Goal: Task Accomplishment & Management: Complete application form

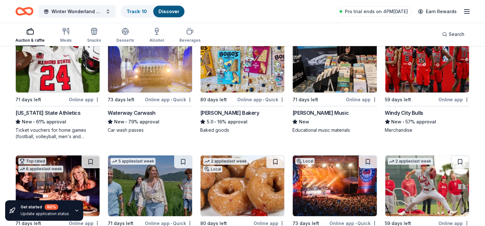
scroll to position [1040, 0]
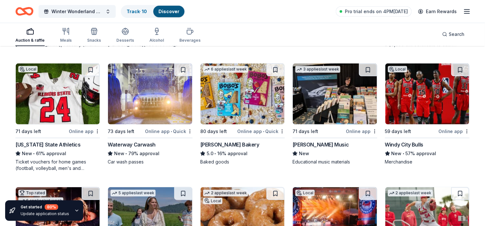
click at [162, 94] on img at bounding box center [150, 94] width 84 height 61
click at [237, 94] on img at bounding box center [242, 94] width 84 height 61
click at [332, 115] on img at bounding box center [335, 94] width 84 height 61
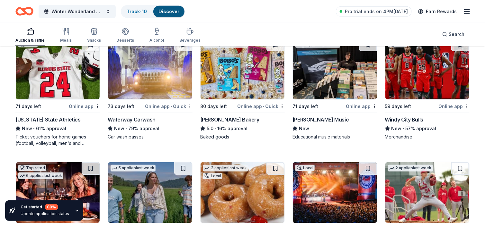
scroll to position [1073, 0]
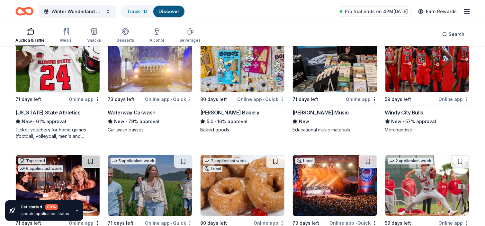
click at [434, 70] on img at bounding box center [427, 61] width 84 height 61
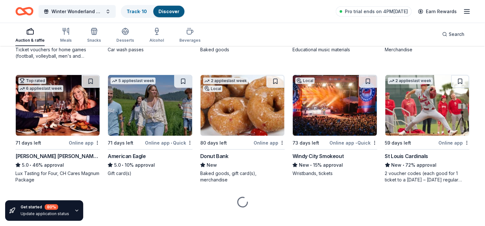
scroll to position [1160, 0]
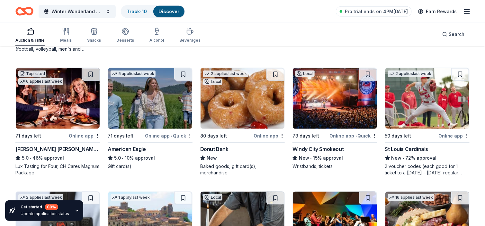
click at [139, 111] on img at bounding box center [150, 98] width 84 height 61
click at [231, 111] on img at bounding box center [242, 98] width 84 height 61
click at [398, 112] on img at bounding box center [427, 98] width 84 height 61
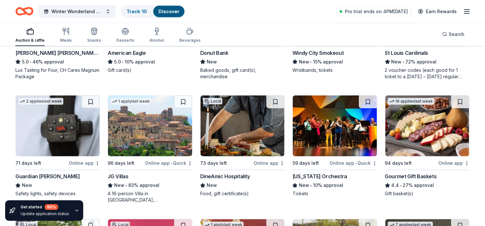
scroll to position [1288, 0]
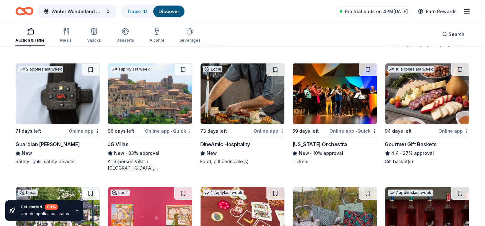
click at [158, 106] on img at bounding box center [150, 94] width 84 height 61
click at [236, 97] on img at bounding box center [242, 94] width 84 height 61
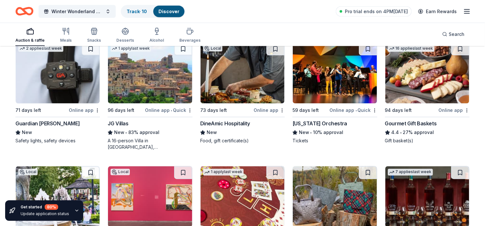
scroll to position [1320, 0]
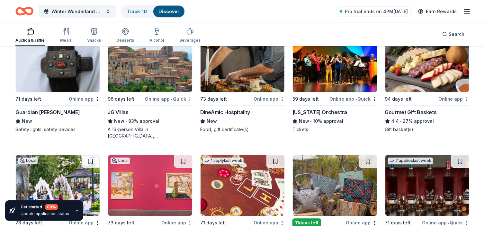
click at [405, 85] on img at bounding box center [427, 61] width 84 height 61
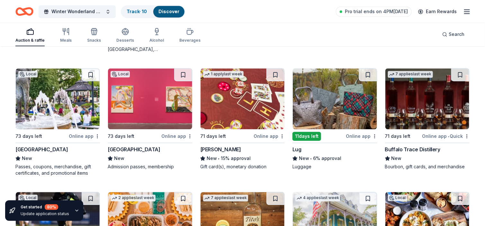
click at [73, 97] on img at bounding box center [58, 98] width 84 height 61
click at [159, 102] on img at bounding box center [150, 98] width 84 height 61
click at [319, 101] on img at bounding box center [335, 98] width 84 height 61
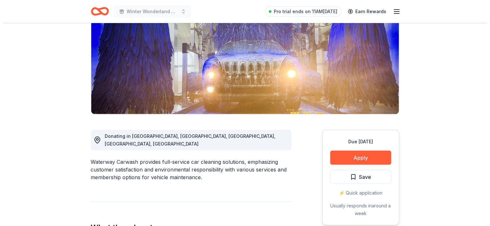
scroll to position [128, 0]
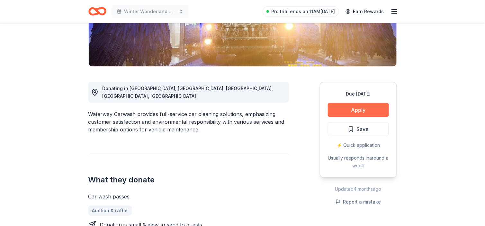
click at [372, 113] on button "Apply" at bounding box center [358, 110] width 61 height 14
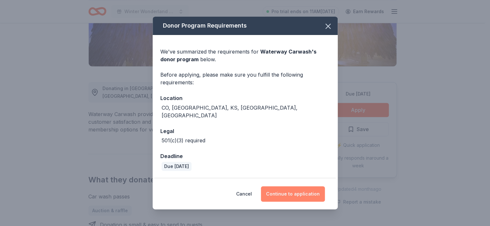
click at [320, 193] on button "Continue to application" at bounding box center [293, 194] width 64 height 15
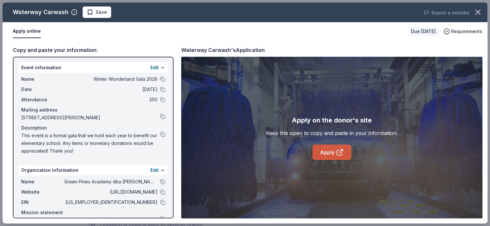
click at [324, 149] on link "Apply" at bounding box center [331, 152] width 39 height 15
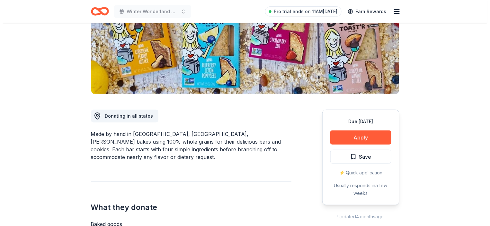
scroll to position [128, 0]
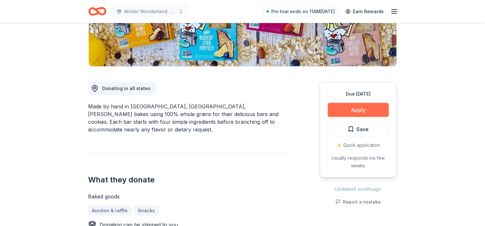
click at [347, 111] on button "Apply" at bounding box center [358, 110] width 61 height 14
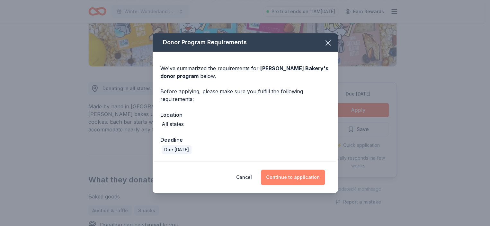
click at [285, 175] on button "Continue to application" at bounding box center [293, 177] width 64 height 15
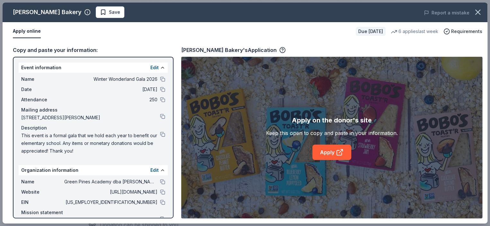
click at [313, 161] on div "Apply on the donor's site Keep this open to copy and paste in your information.…" at bounding box center [331, 138] width 301 height 162
click at [330, 151] on link "Apply" at bounding box center [331, 152] width 39 height 15
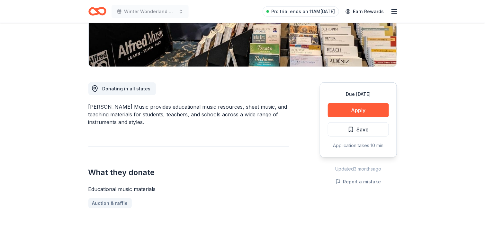
scroll to position [128, 0]
click at [378, 106] on button "Apply" at bounding box center [358, 110] width 61 height 14
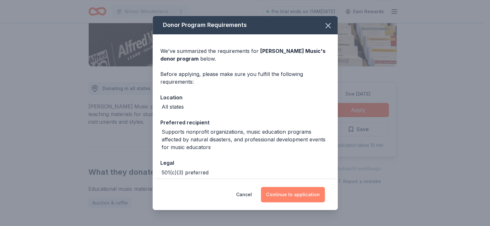
click at [311, 195] on button "Continue to application" at bounding box center [293, 194] width 64 height 15
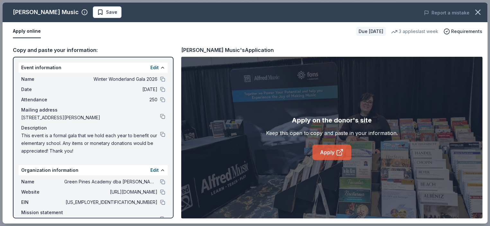
click at [332, 151] on link "Apply" at bounding box center [331, 152] width 39 height 15
click at [480, 9] on icon "button" at bounding box center [477, 12] width 9 height 9
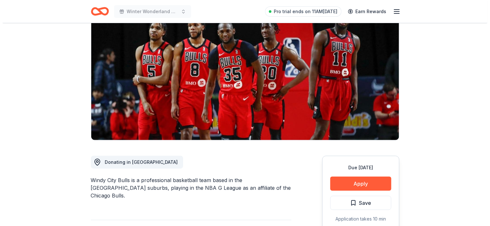
scroll to position [96, 0]
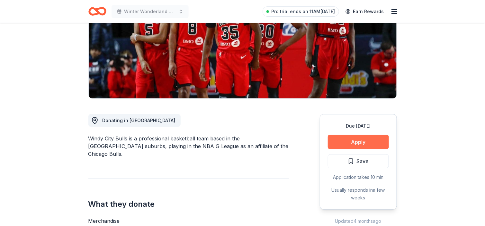
click at [366, 143] on button "Apply" at bounding box center [358, 142] width 61 height 14
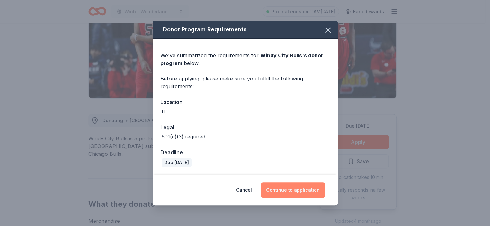
click at [302, 190] on button "Continue to application" at bounding box center [293, 190] width 64 height 15
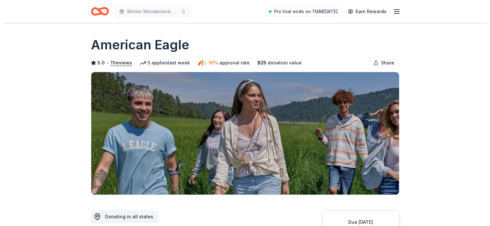
scroll to position [64, 0]
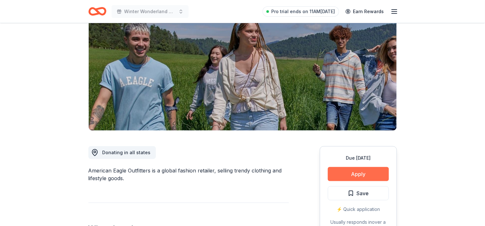
click at [356, 168] on button "Apply" at bounding box center [358, 174] width 61 height 14
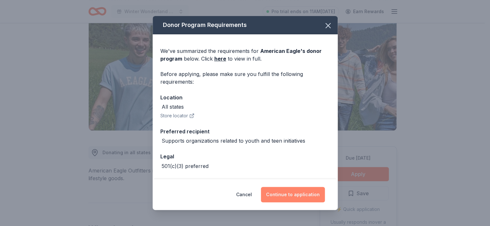
click at [291, 190] on button "Continue to application" at bounding box center [293, 194] width 64 height 15
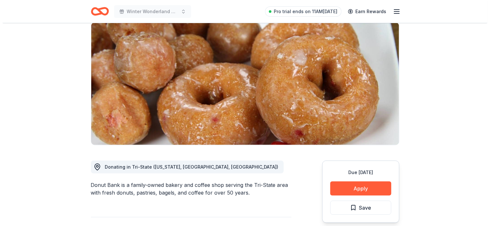
scroll to position [64, 0]
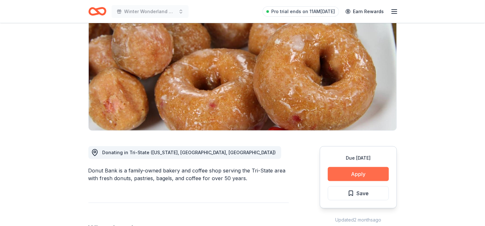
click at [341, 172] on button "Apply" at bounding box center [358, 174] width 61 height 14
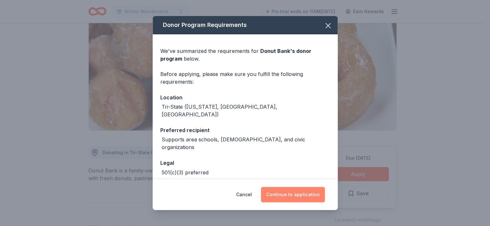
click at [309, 193] on button "Continue to application" at bounding box center [293, 194] width 64 height 15
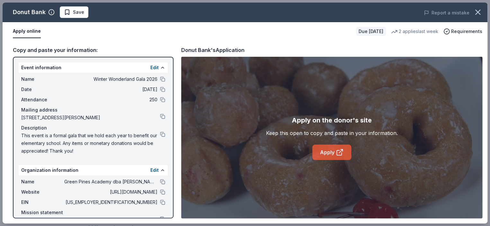
click at [328, 155] on link "Apply" at bounding box center [331, 152] width 39 height 15
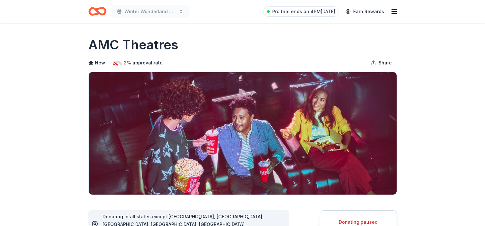
scroll to position [96, 0]
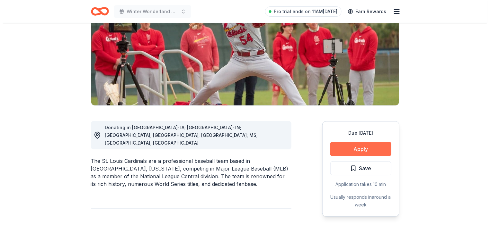
scroll to position [96, 0]
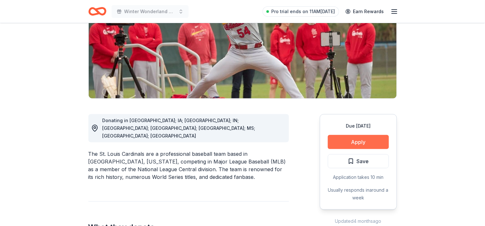
click at [372, 139] on button "Apply" at bounding box center [358, 142] width 61 height 14
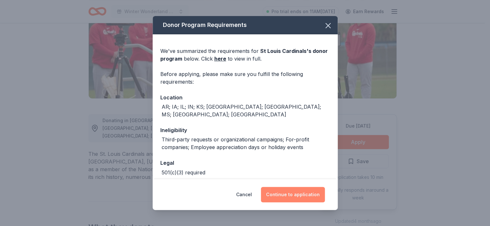
click at [287, 191] on button "Continue to application" at bounding box center [293, 194] width 64 height 15
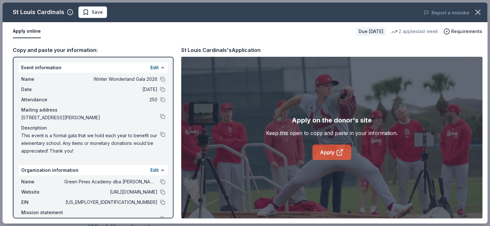
click at [347, 152] on link "Apply" at bounding box center [331, 152] width 39 height 15
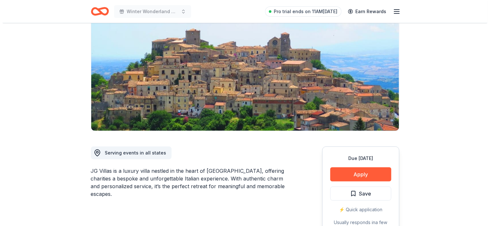
scroll to position [64, 0]
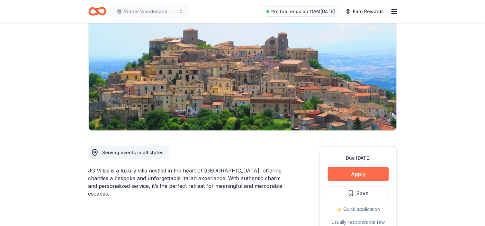
click at [346, 170] on button "Apply" at bounding box center [358, 174] width 61 height 14
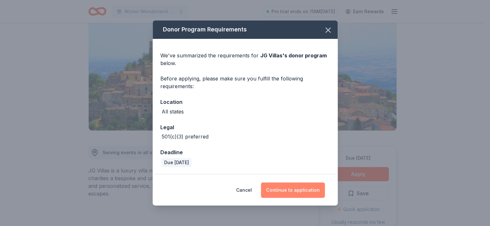
click at [289, 194] on button "Continue to application" at bounding box center [293, 190] width 64 height 15
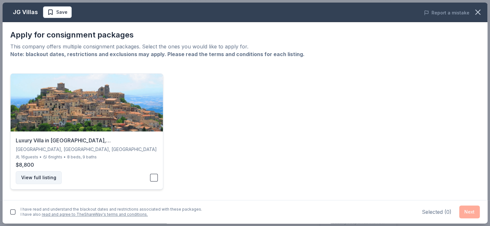
click at [52, 177] on button "View full listing" at bounding box center [39, 178] width 46 height 13
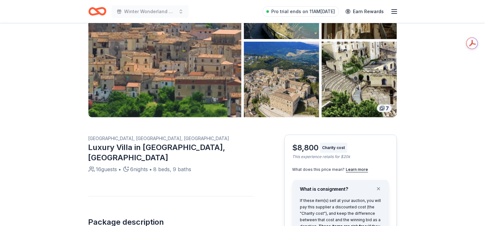
scroll to position [161, 0]
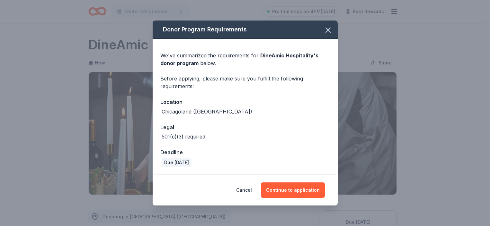
scroll to position [96, 0]
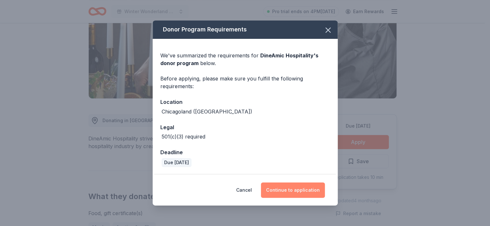
click at [307, 194] on button "Continue to application" at bounding box center [293, 190] width 64 height 15
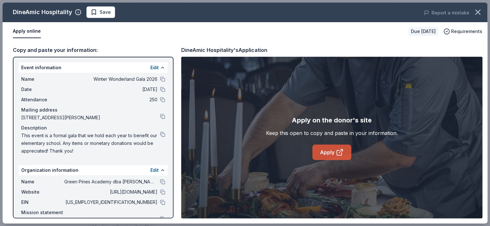
click at [347, 156] on link "Apply" at bounding box center [331, 152] width 39 height 15
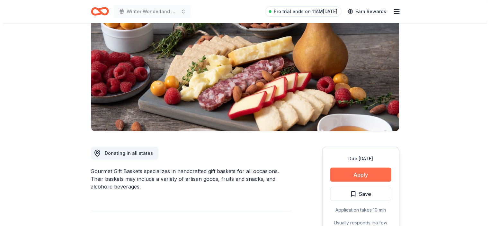
scroll to position [64, 0]
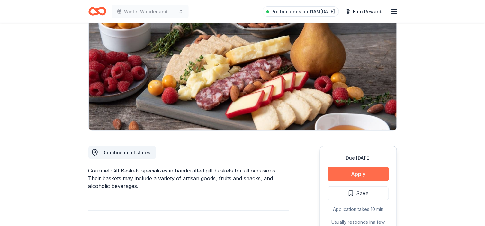
click at [371, 176] on button "Apply" at bounding box center [358, 174] width 61 height 14
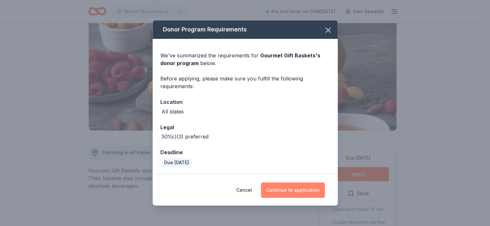
click at [282, 189] on button "Continue to application" at bounding box center [293, 190] width 64 height 15
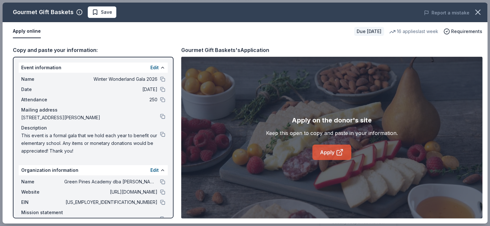
click at [336, 147] on link "Apply" at bounding box center [331, 152] width 39 height 15
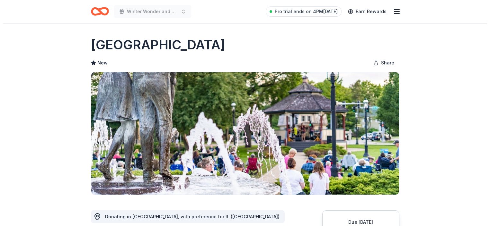
scroll to position [96, 0]
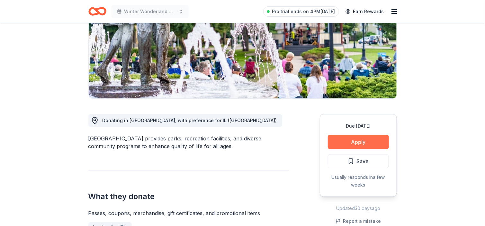
click at [340, 143] on button "Apply" at bounding box center [358, 142] width 61 height 14
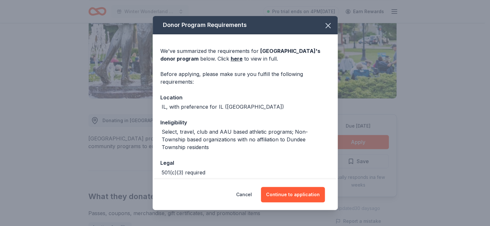
click at [286, 187] on div "Cancel Continue to application" at bounding box center [245, 195] width 185 height 31
click at [285, 191] on button "Continue to application" at bounding box center [293, 194] width 64 height 15
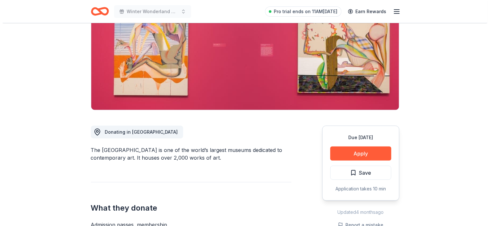
scroll to position [96, 0]
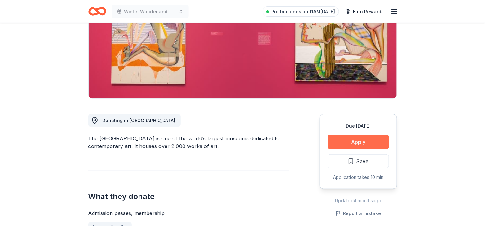
click at [343, 140] on button "Apply" at bounding box center [358, 142] width 61 height 14
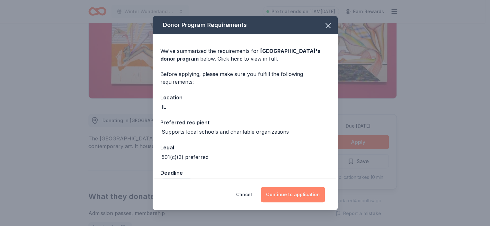
click at [289, 197] on button "Continue to application" at bounding box center [293, 194] width 64 height 15
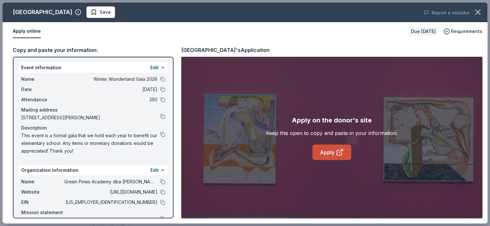
click at [341, 153] on icon at bounding box center [339, 153] width 5 height 5
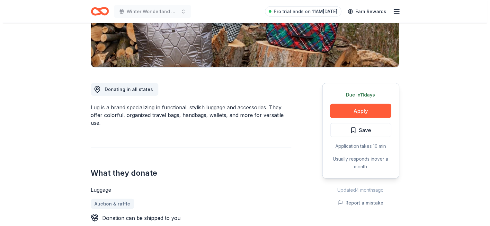
scroll to position [128, 0]
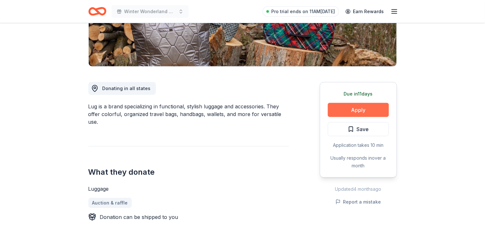
click at [352, 108] on button "Apply" at bounding box center [358, 110] width 61 height 14
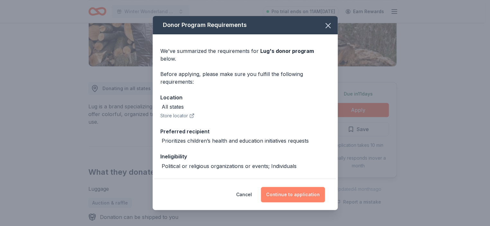
click at [276, 191] on button "Continue to application" at bounding box center [293, 194] width 64 height 15
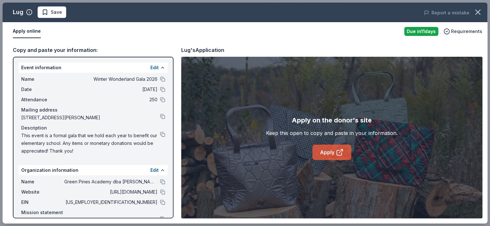
click at [343, 149] on icon at bounding box center [340, 153] width 8 height 8
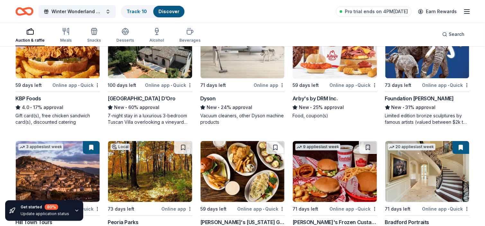
scroll to position [857, 0]
